Goal: Book appointment/travel/reservation

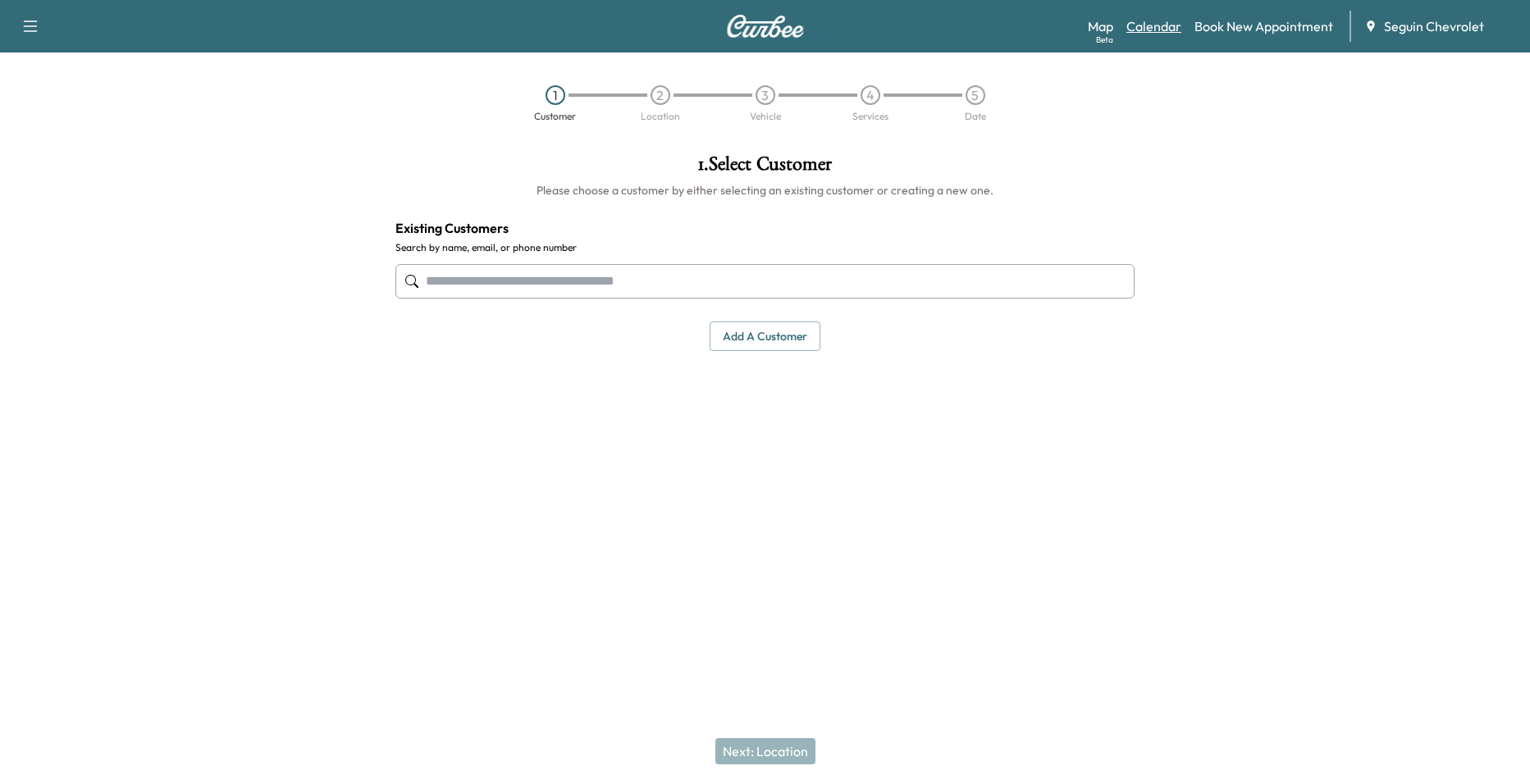
click at [1168, 29] on link "Calendar" at bounding box center [1153, 25] width 55 height 20
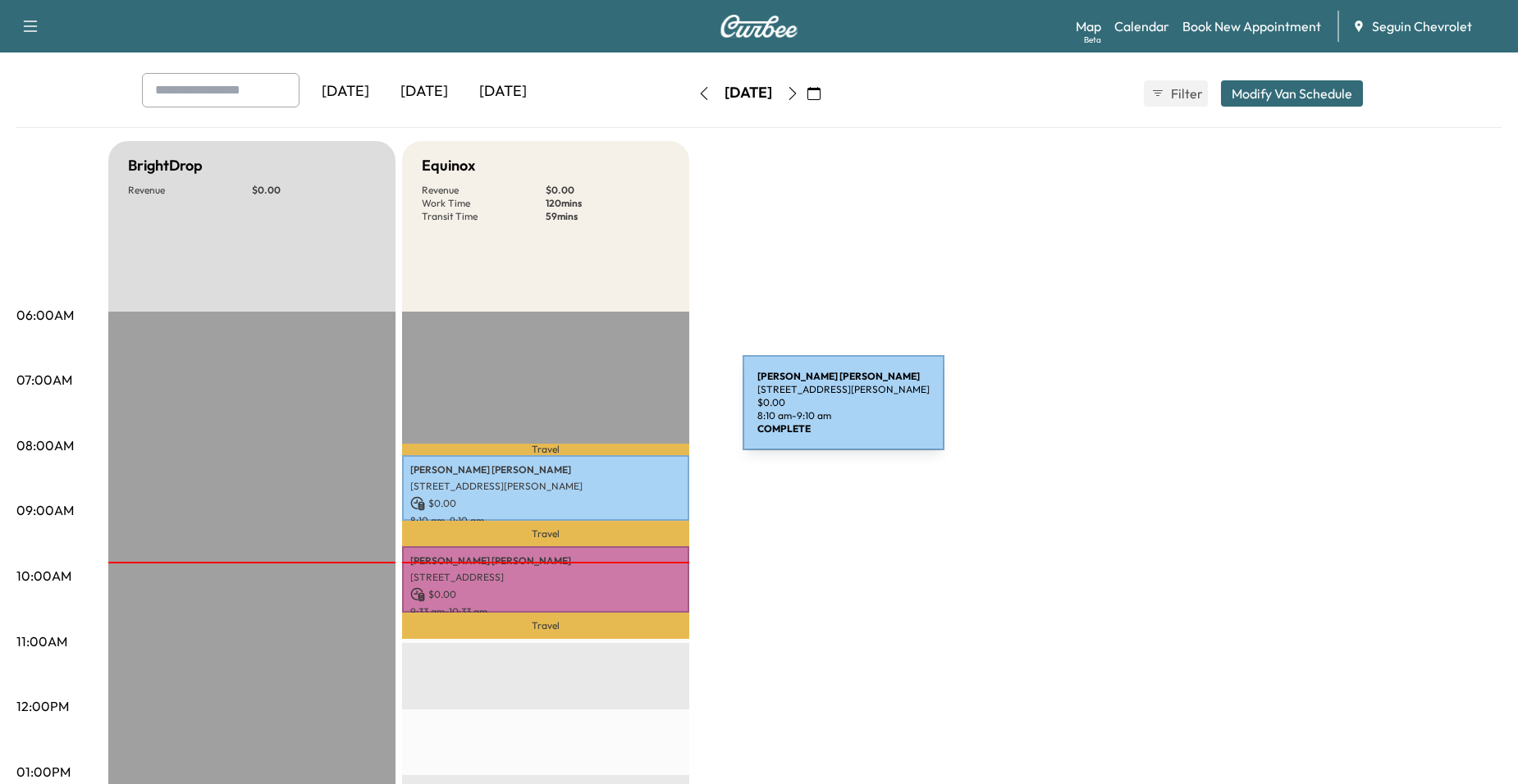
scroll to position [246, 0]
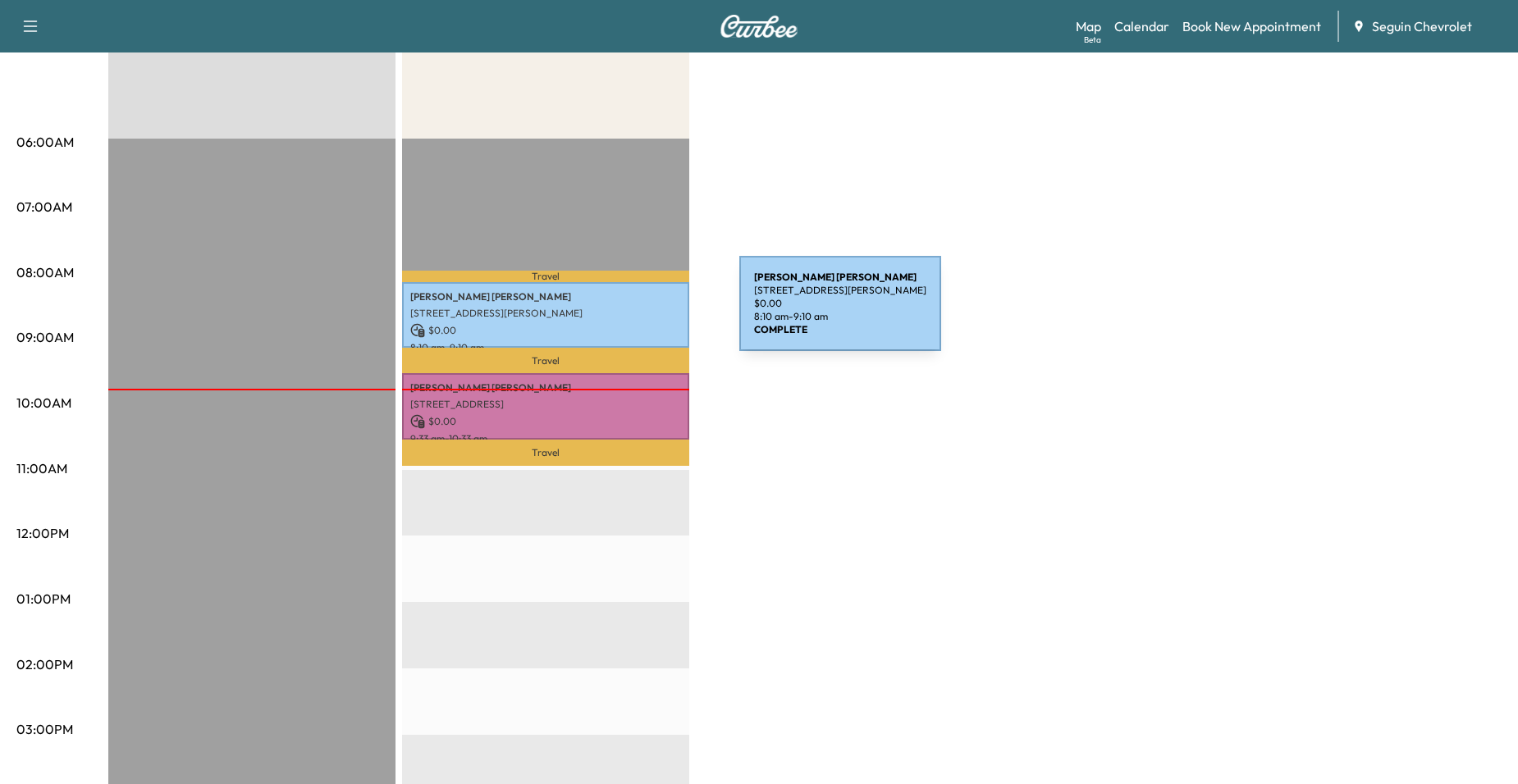
click at [616, 313] on p "[STREET_ADDRESS][PERSON_NAME]" at bounding box center [545, 313] width 271 height 13
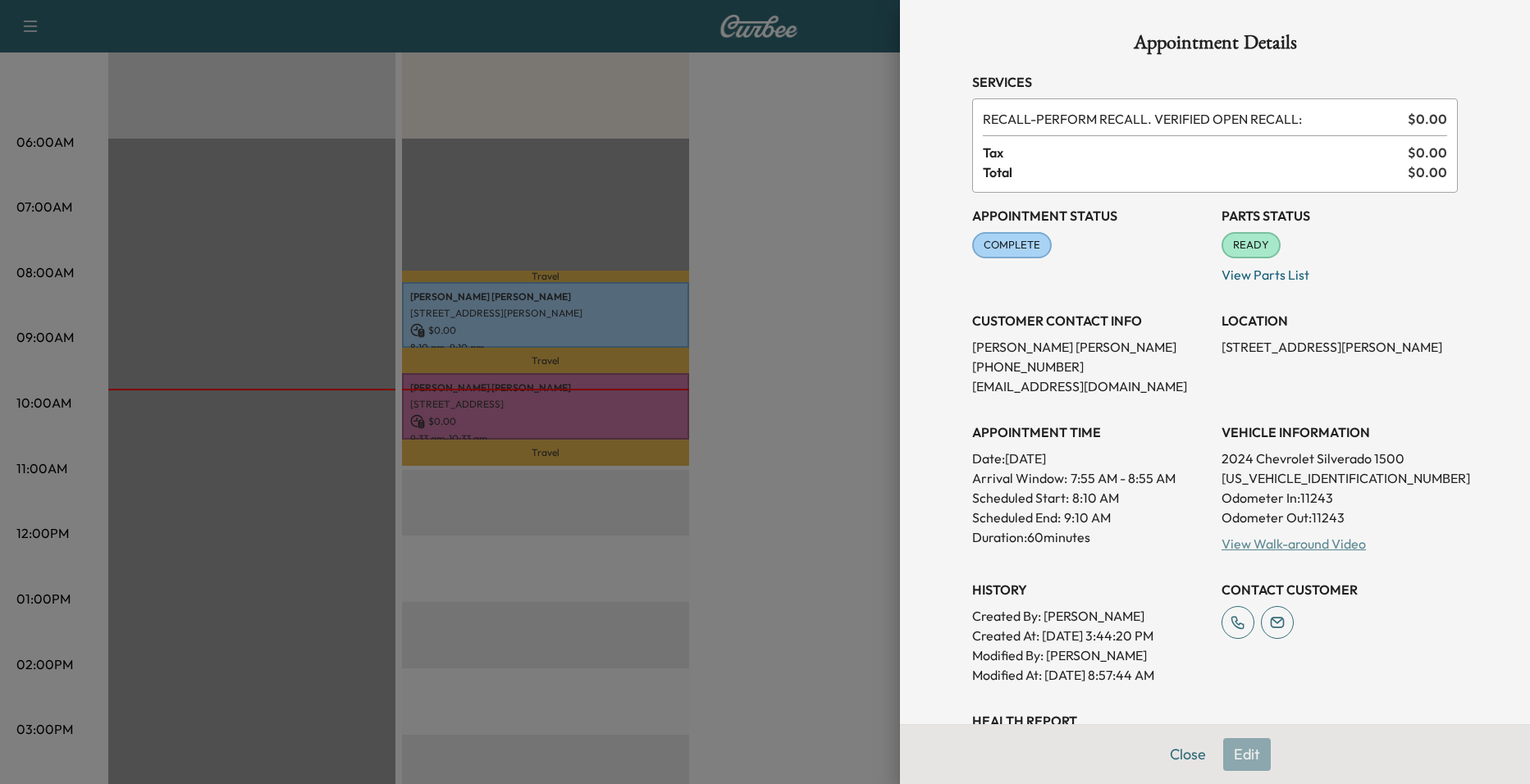
click at [1295, 545] on link "View Walk-around Video" at bounding box center [1293, 543] width 144 height 16
click at [705, 484] on div at bounding box center [765, 392] width 1530 height 784
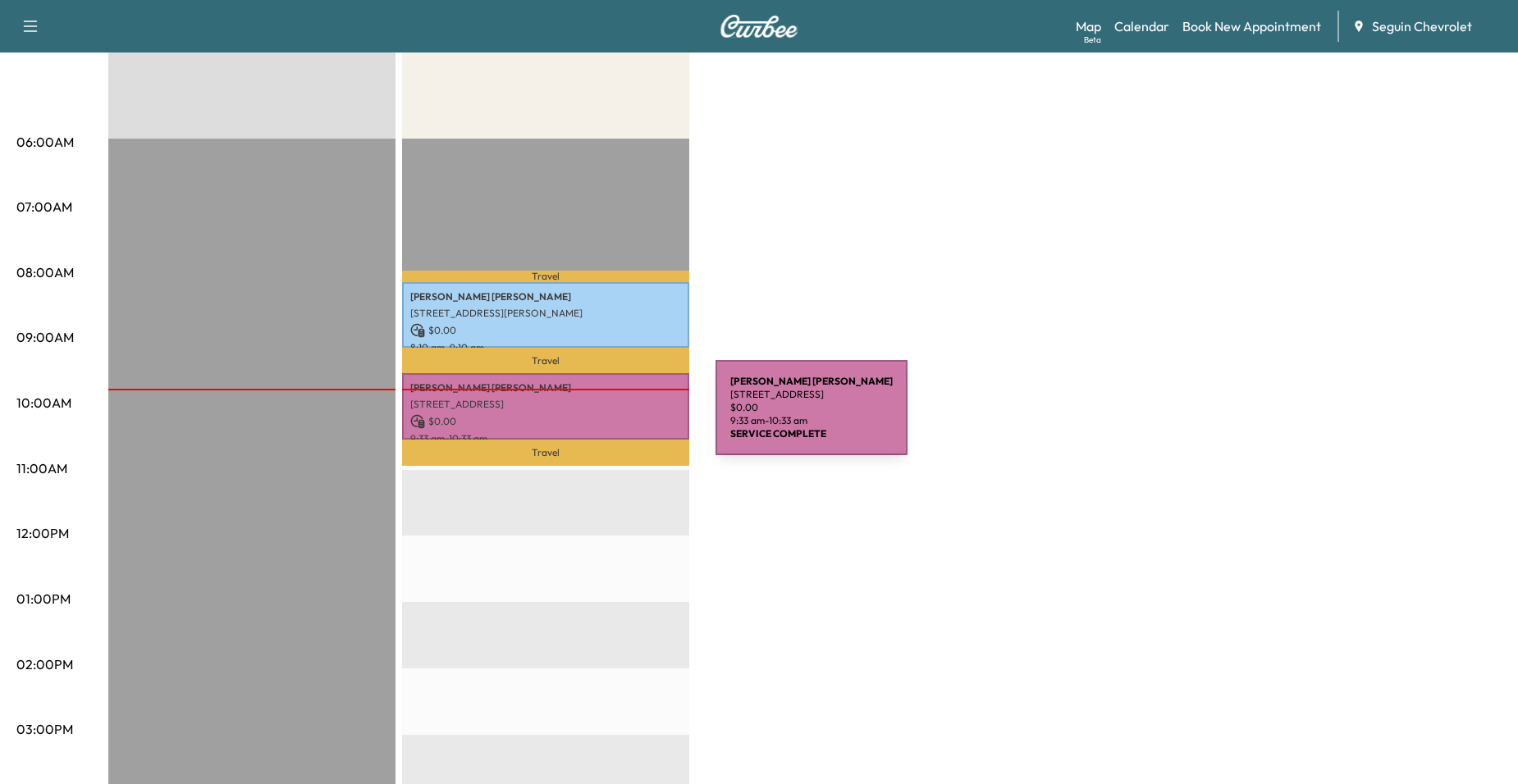
click at [593, 417] on p "$ 0.00" at bounding box center [545, 421] width 271 height 14
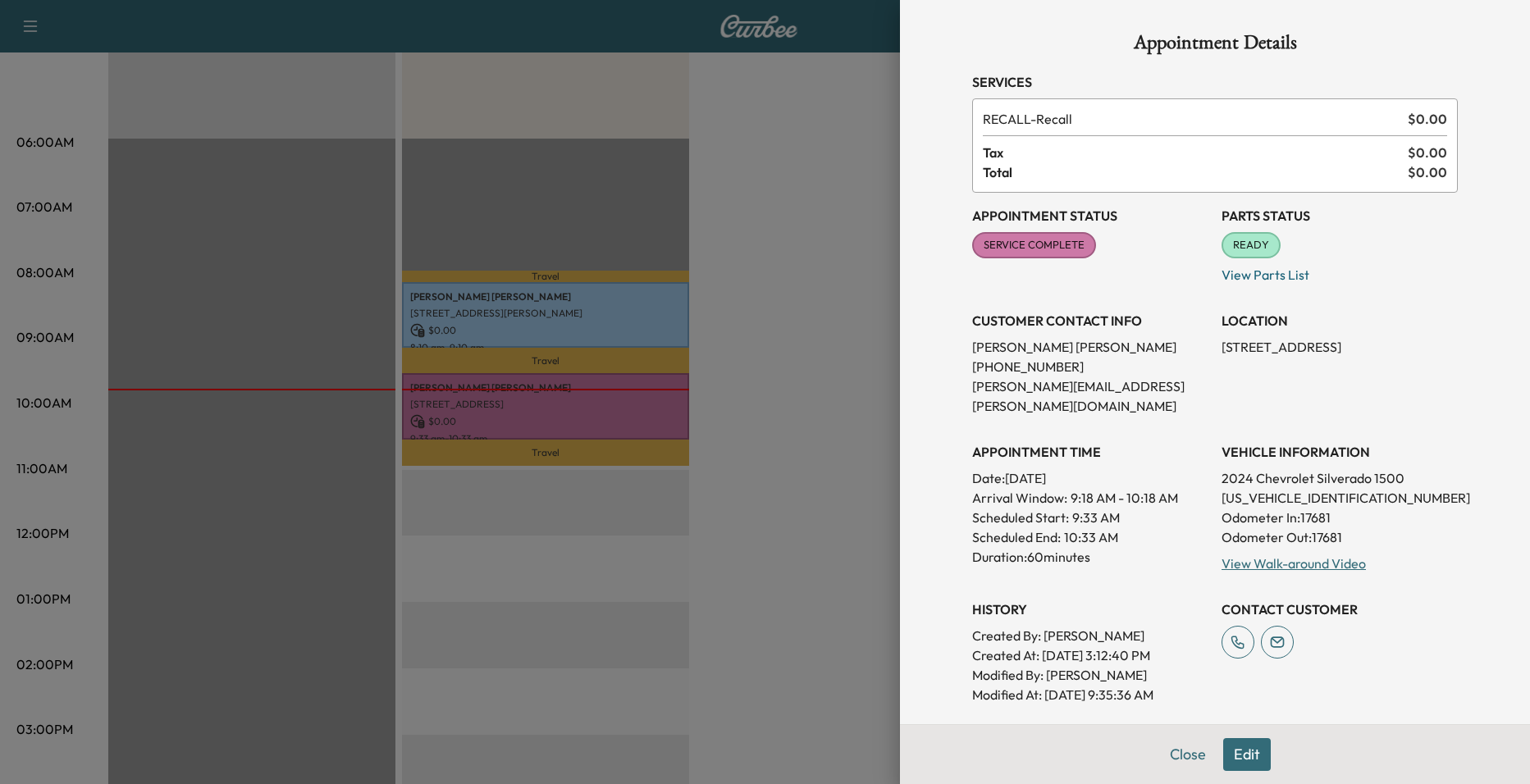
click at [793, 498] on div at bounding box center [765, 392] width 1530 height 784
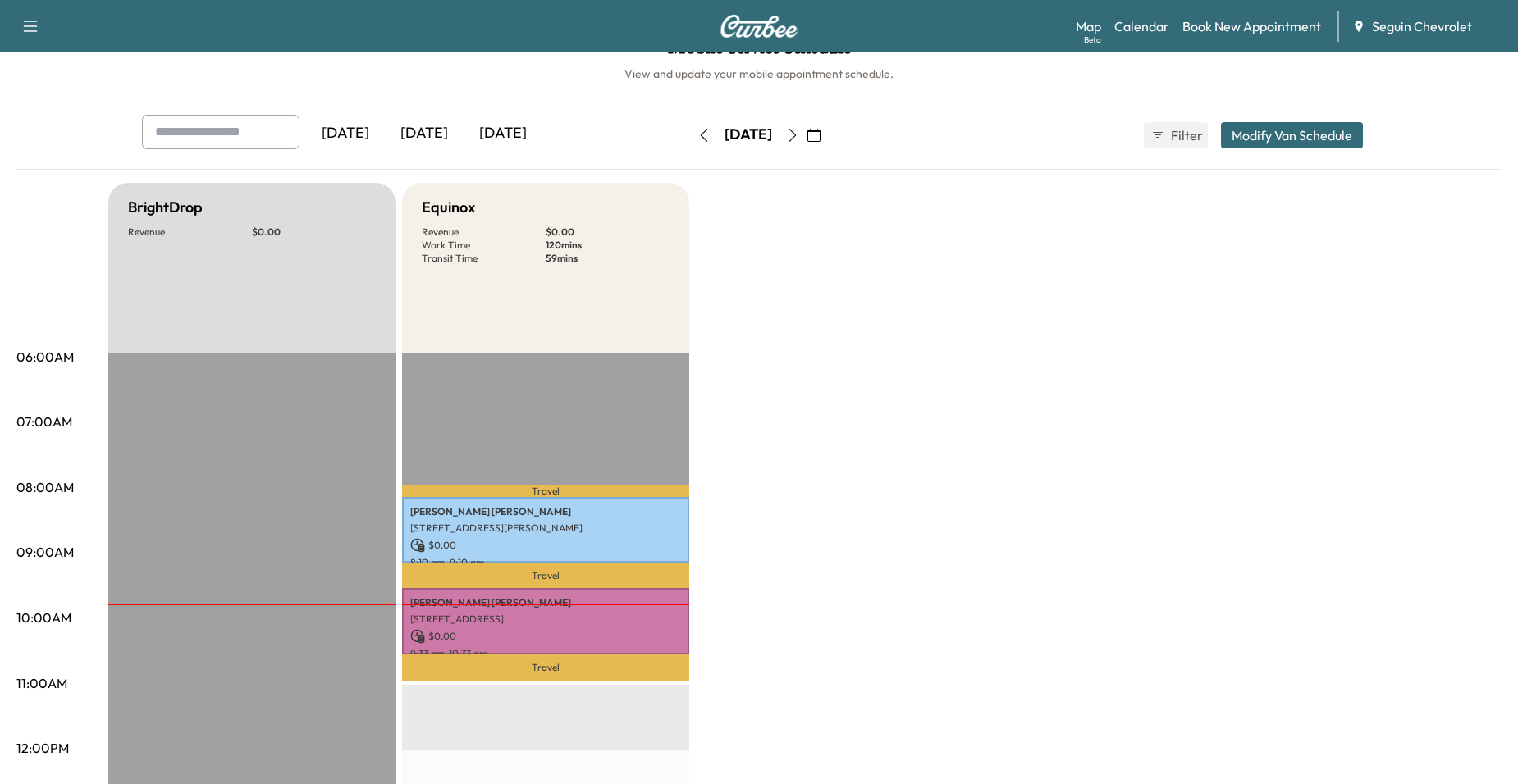
scroll to position [0, 0]
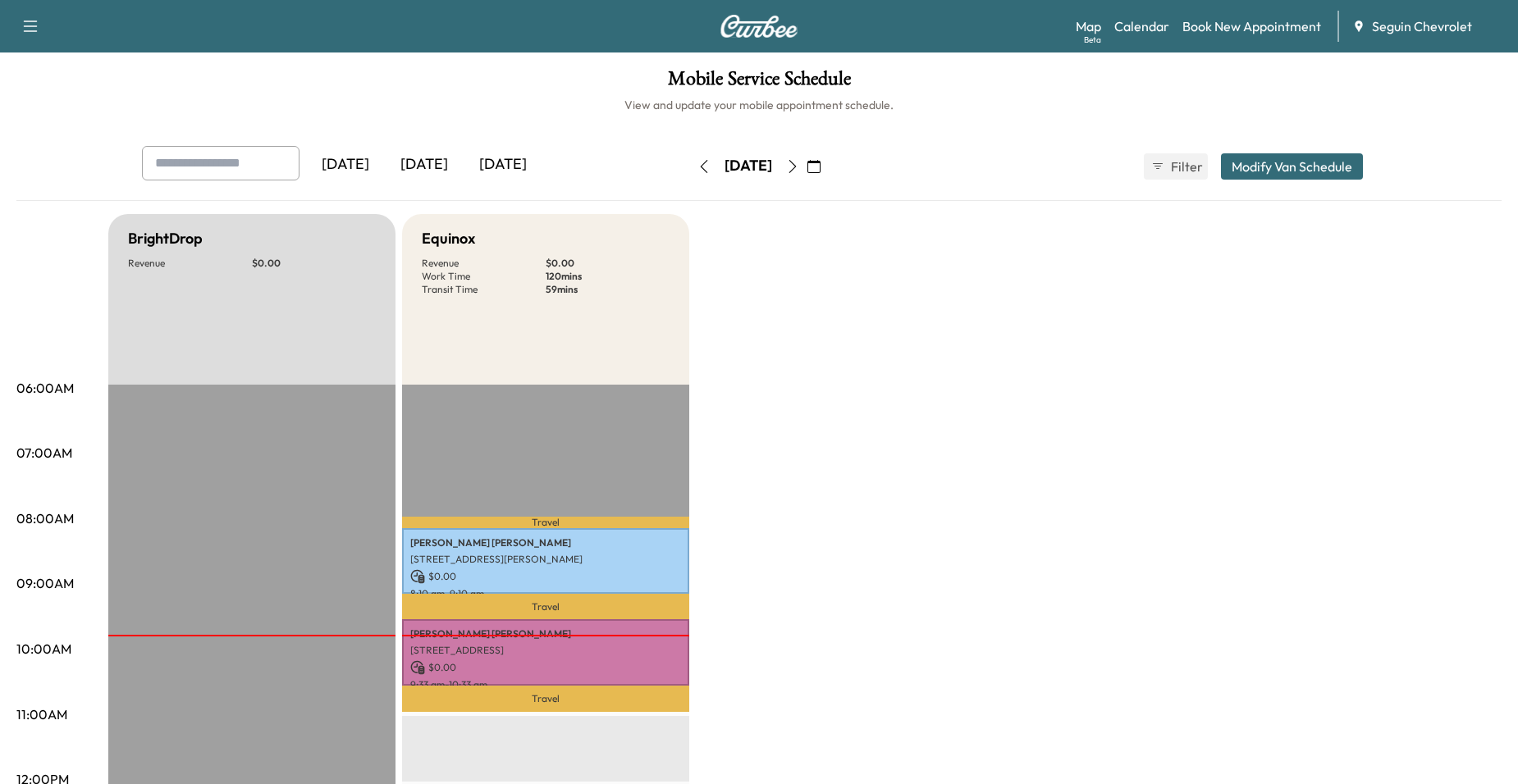
click at [800, 172] on icon "button" at bounding box center [792, 165] width 13 height 13
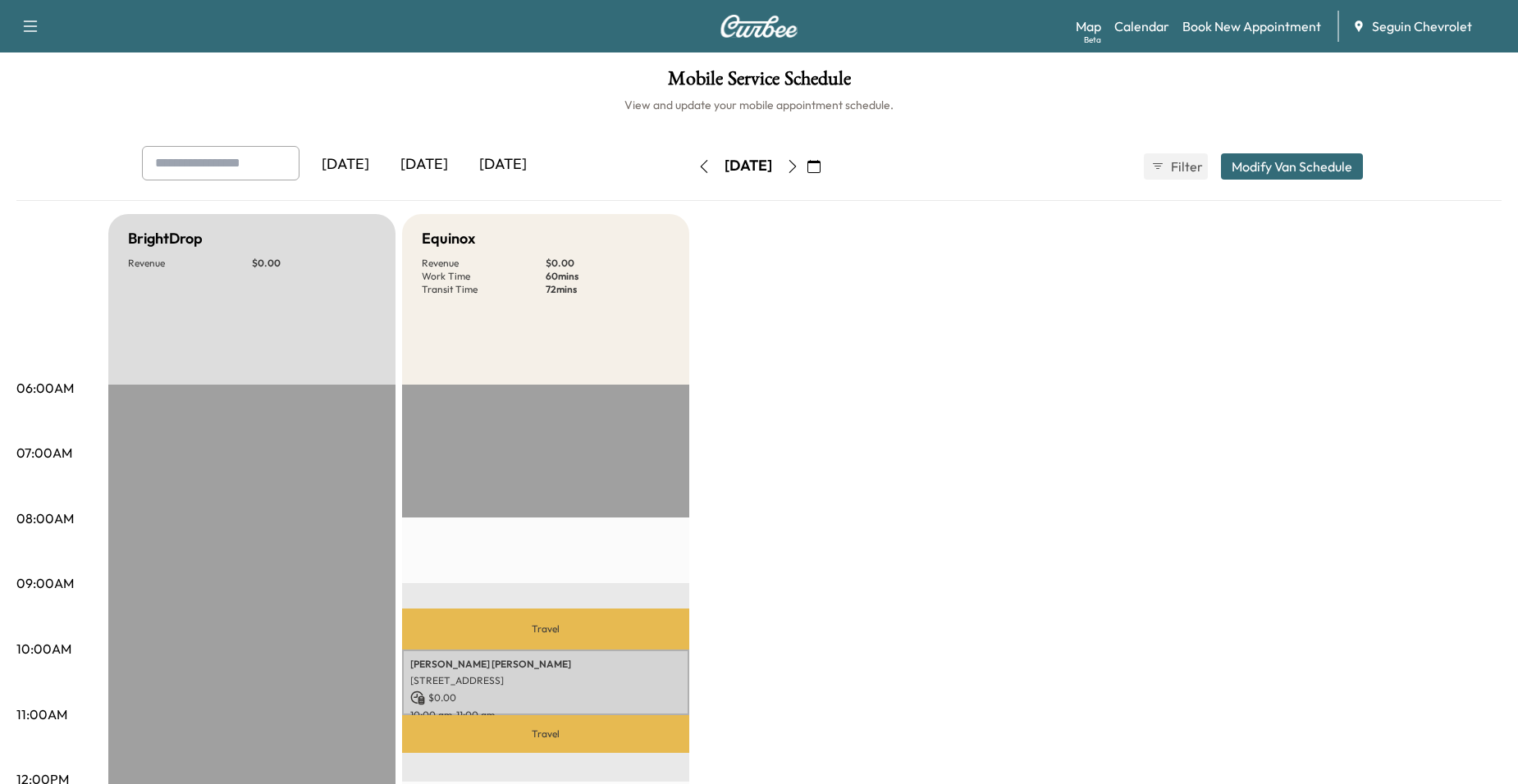
click at [797, 171] on icon "button" at bounding box center [793, 165] width 8 height 13
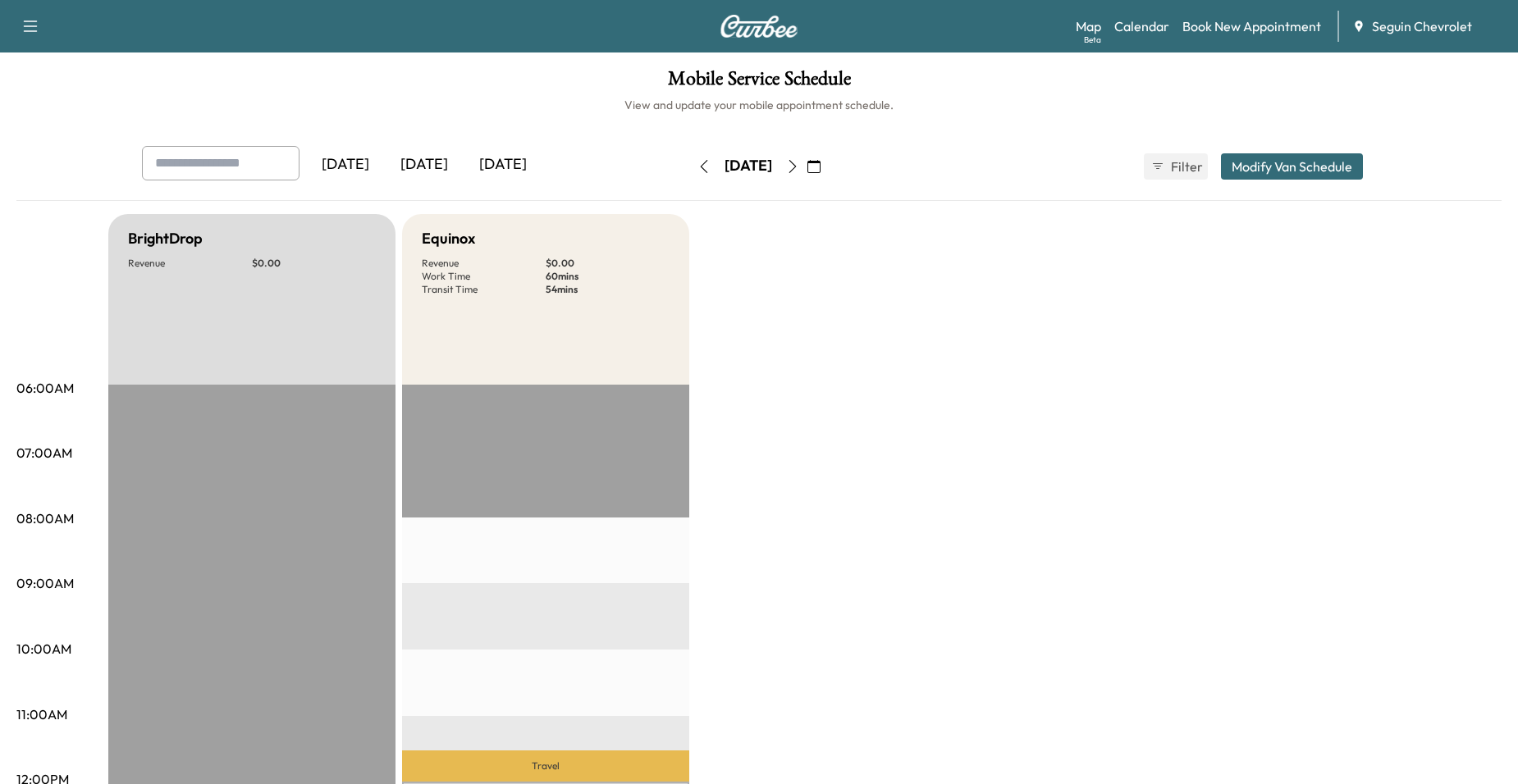
click at [800, 171] on icon "button" at bounding box center [792, 165] width 13 height 13
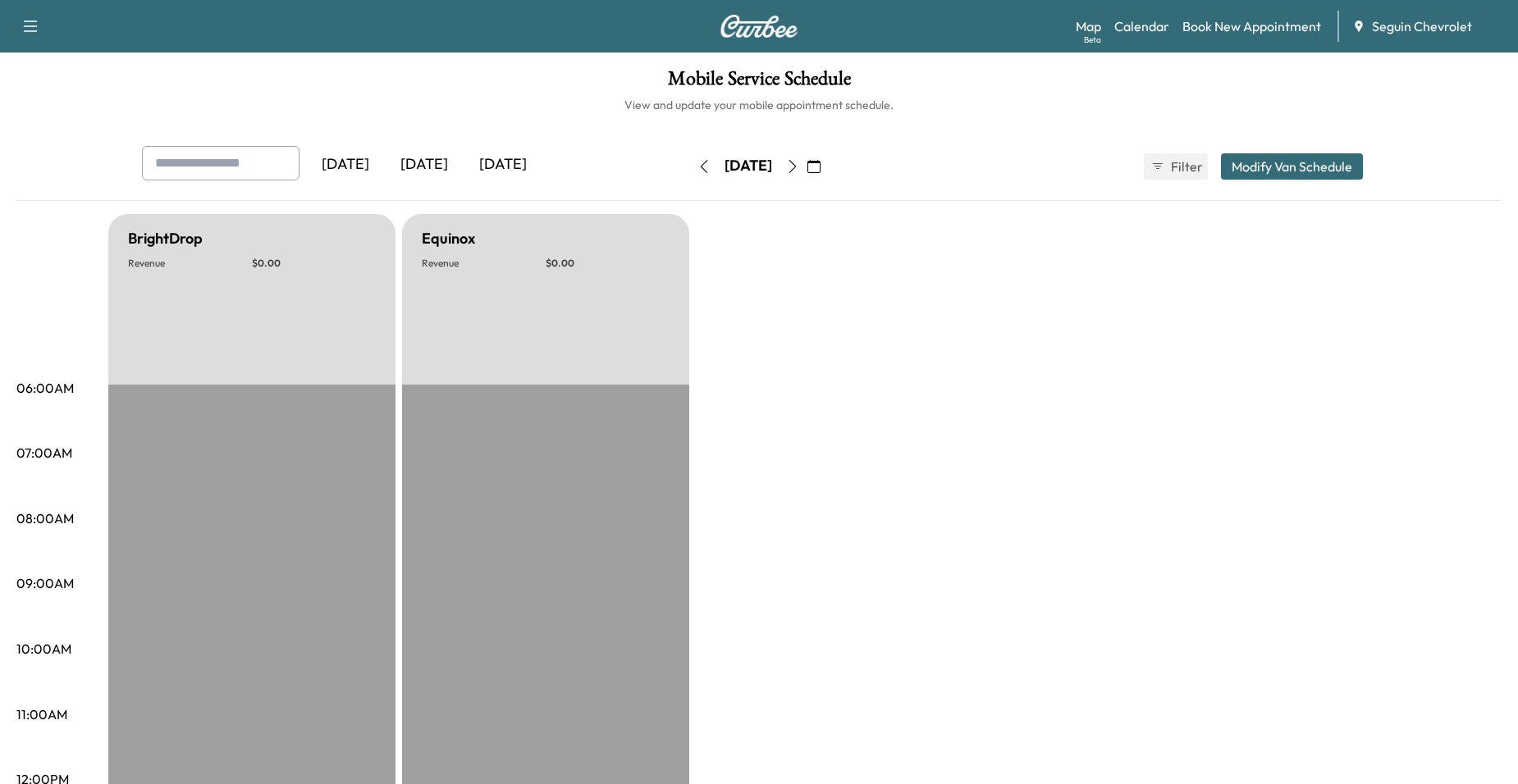
click at [800, 171] on icon "button" at bounding box center [792, 165] width 13 height 13
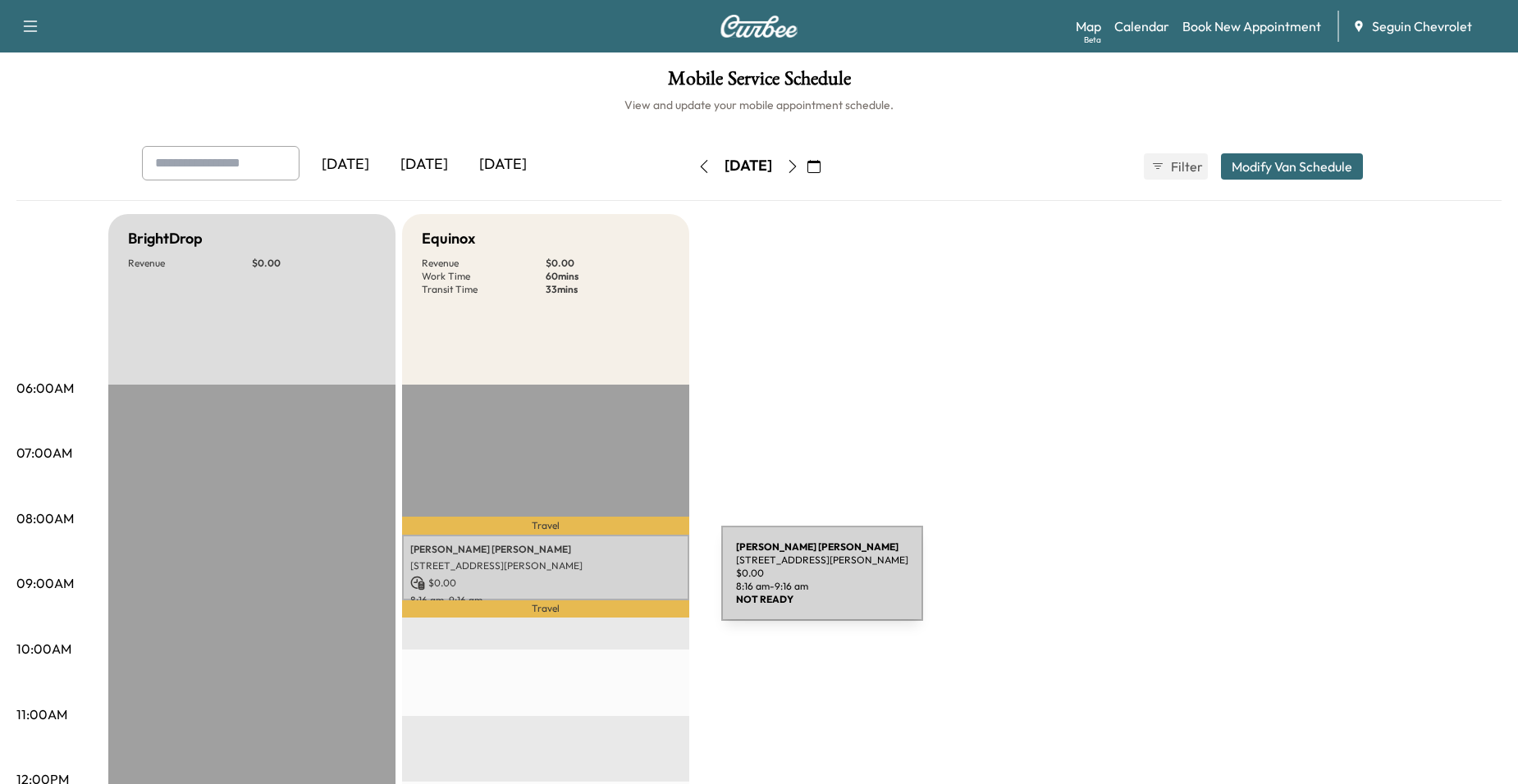
click at [599, 583] on p "$ 0.00" at bounding box center [545, 583] width 271 height 14
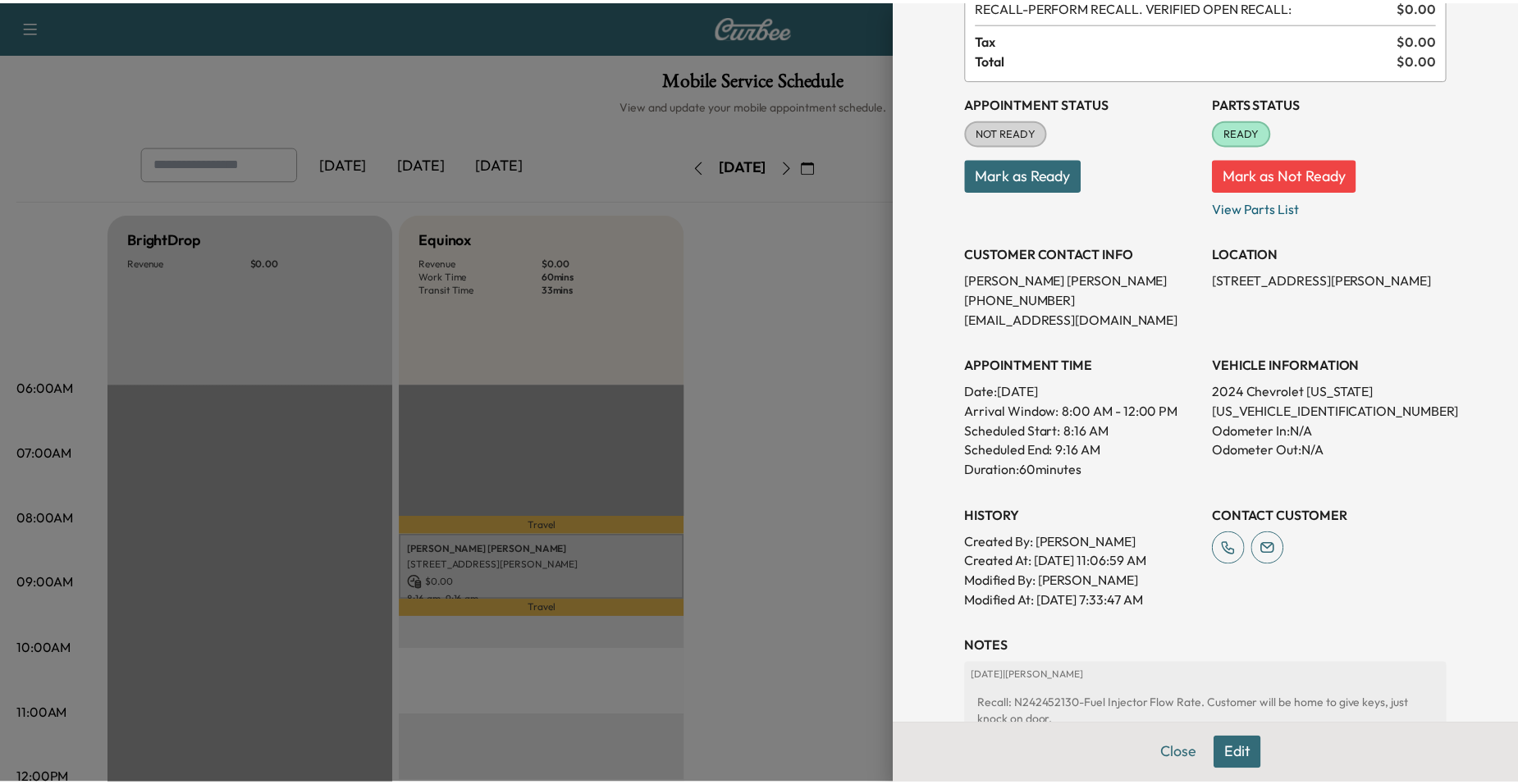
scroll to position [318, 0]
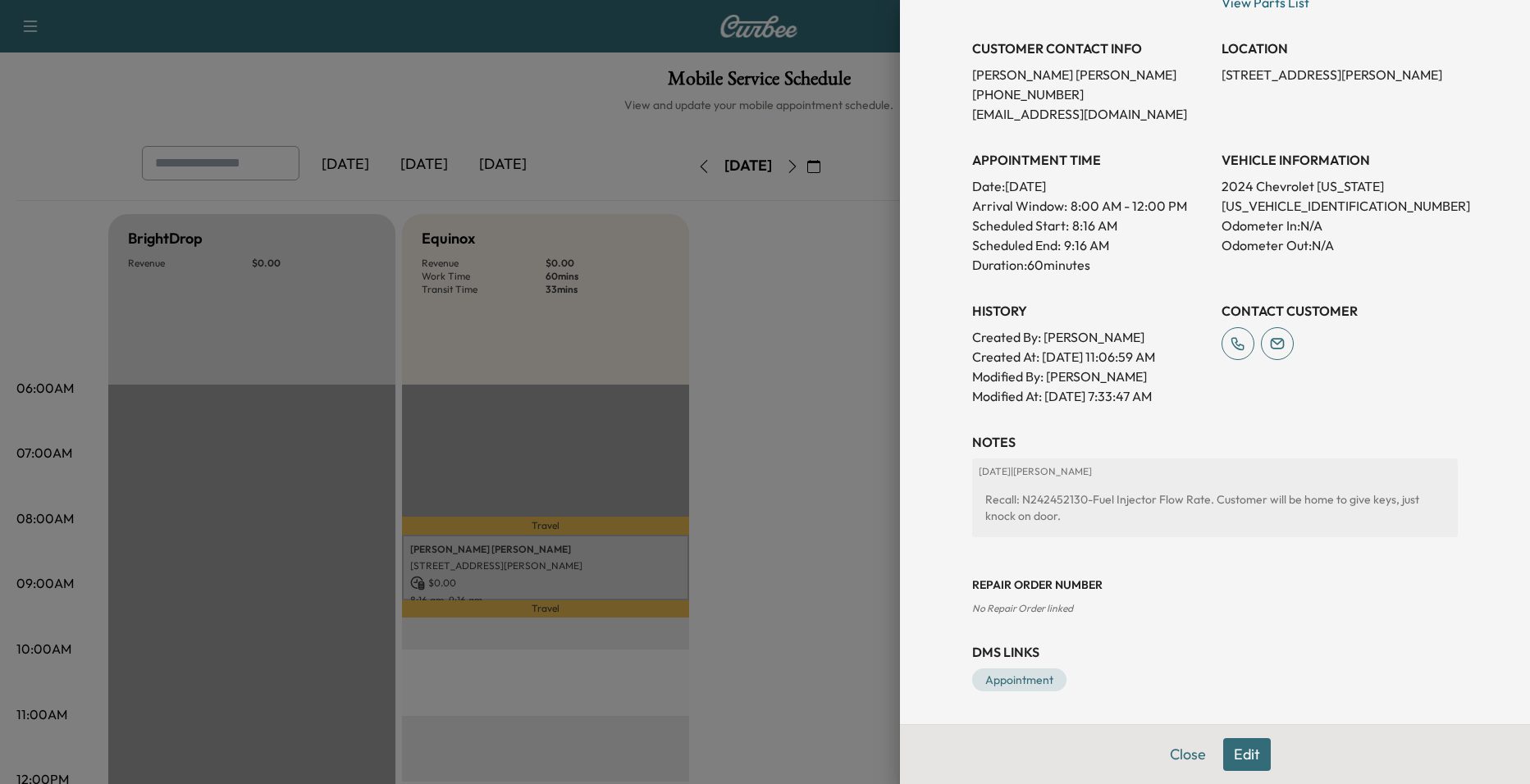
click at [813, 488] on div at bounding box center [765, 392] width 1530 height 784
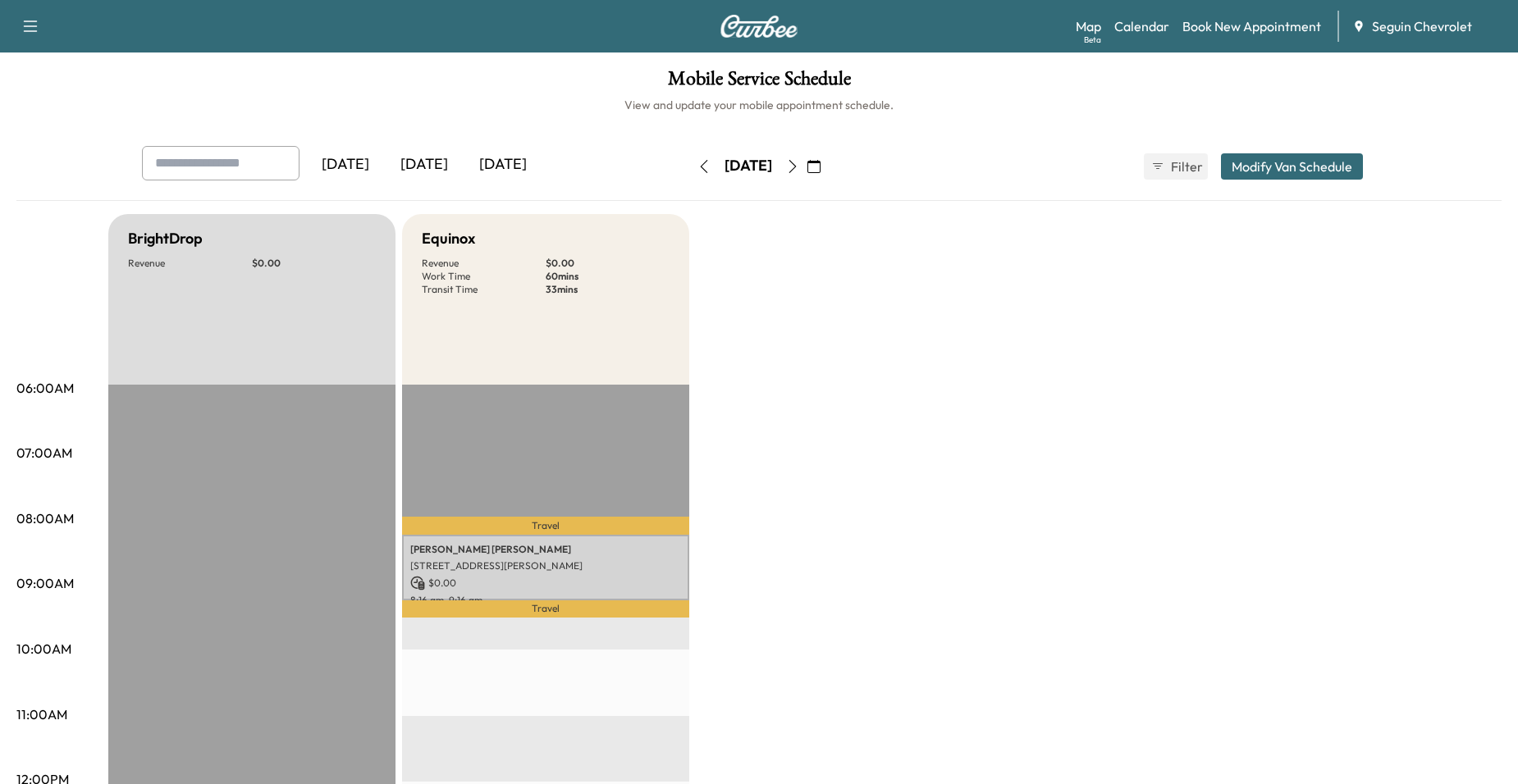
click at [807, 173] on button "button" at bounding box center [792, 166] width 28 height 26
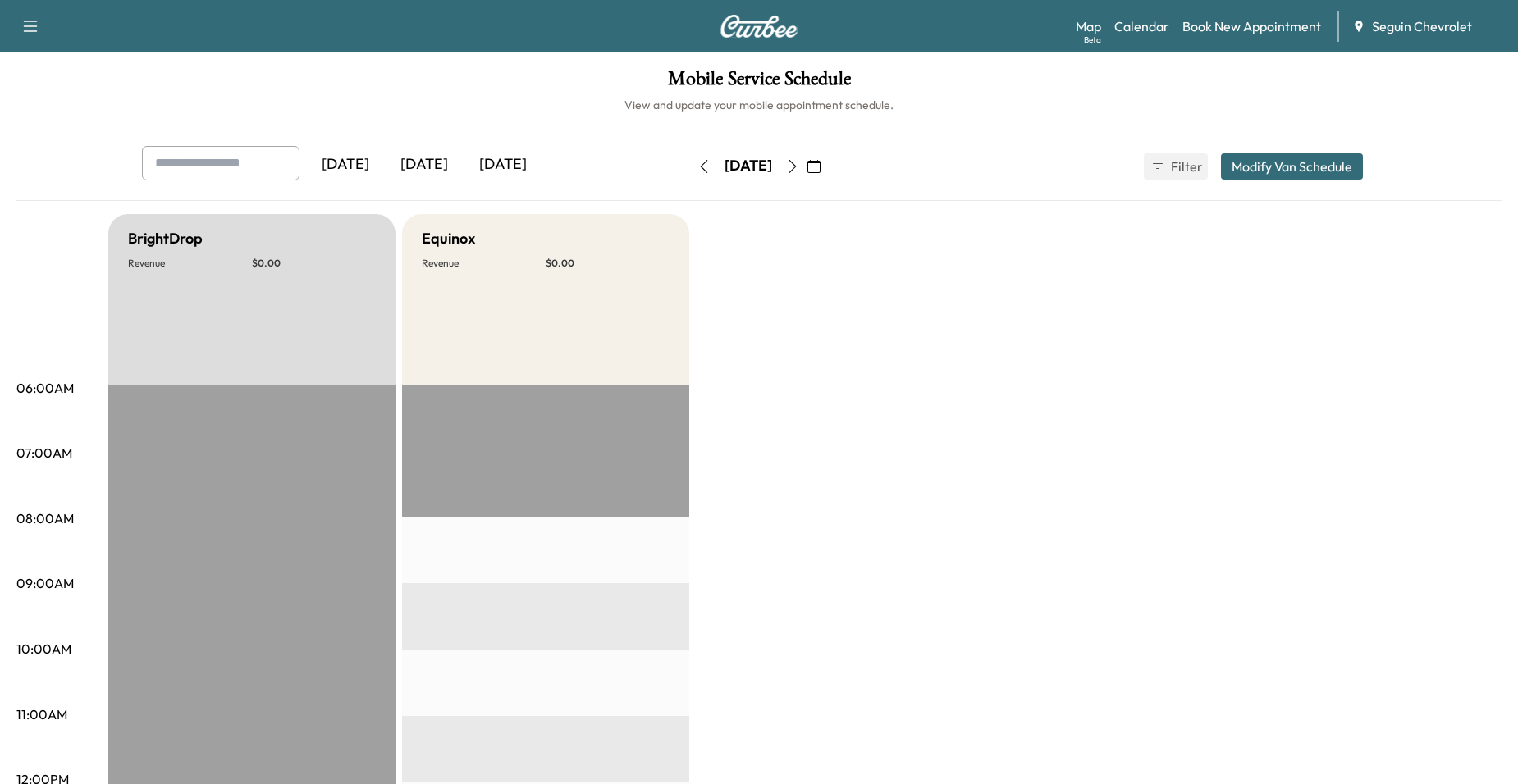
click at [807, 173] on button "button" at bounding box center [792, 166] width 28 height 26
click at [800, 165] on icon "button" at bounding box center [792, 165] width 13 height 13
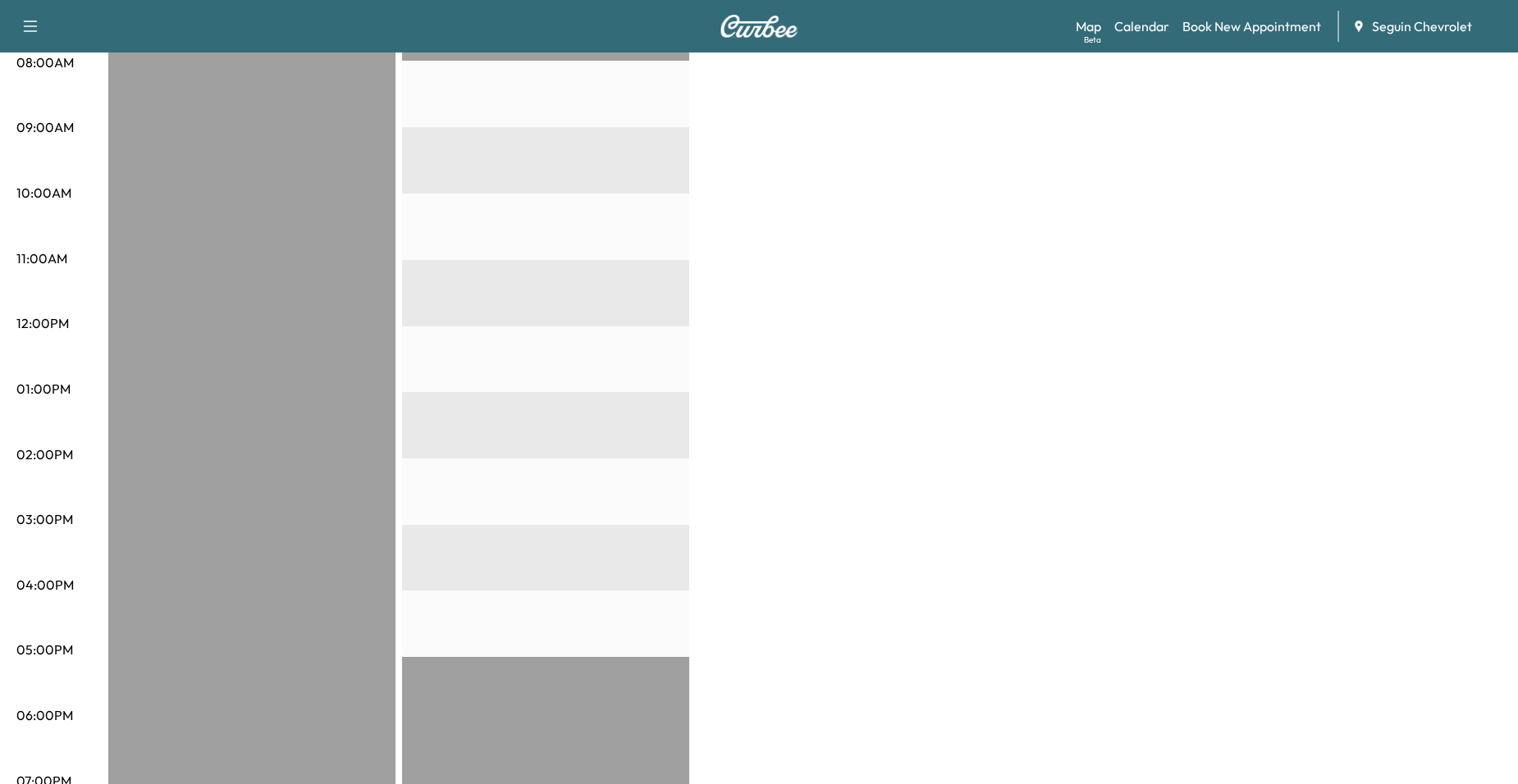
scroll to position [492, 0]
